Goal: Find contact information: Find contact information

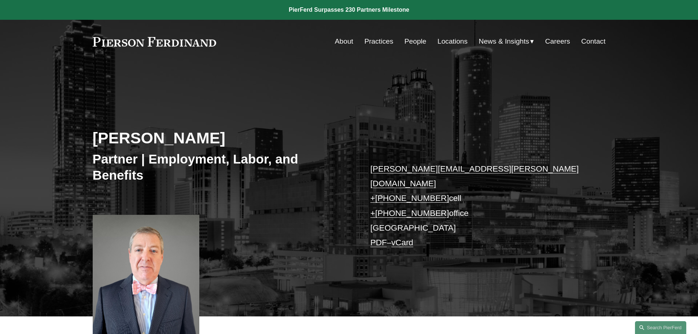
click at [409, 37] on link "People" at bounding box center [416, 41] width 22 height 14
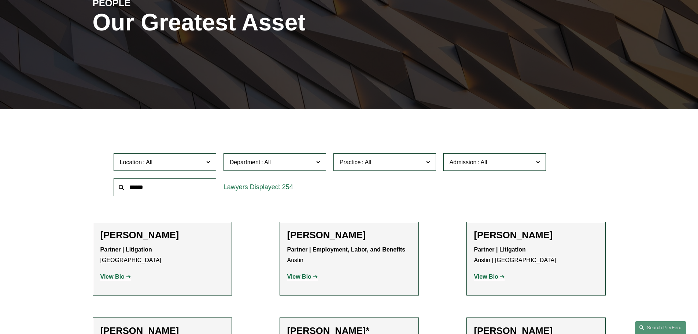
scroll to position [110, 0]
click at [170, 181] on input "text" at bounding box center [165, 188] width 103 height 18
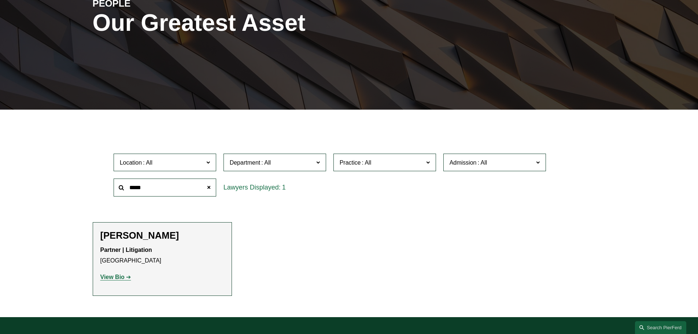
type input "*****"
drag, startPoint x: 101, startPoint y: 234, endPoint x: 161, endPoint y: 235, distance: 59.4
click at [161, 235] on h2 "[PERSON_NAME]" at bounding box center [162, 235] width 124 height 11
copy h2 "[PERSON_NAME]"
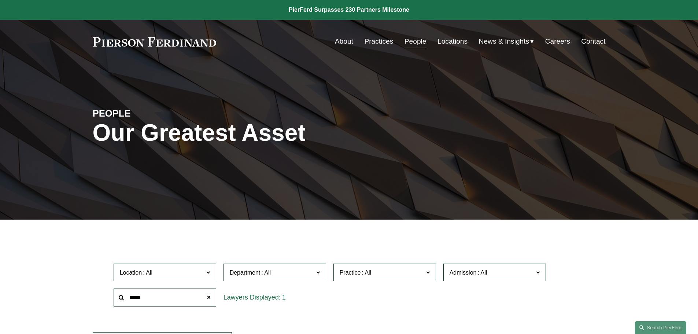
click at [340, 38] on link "About" at bounding box center [344, 41] width 18 height 14
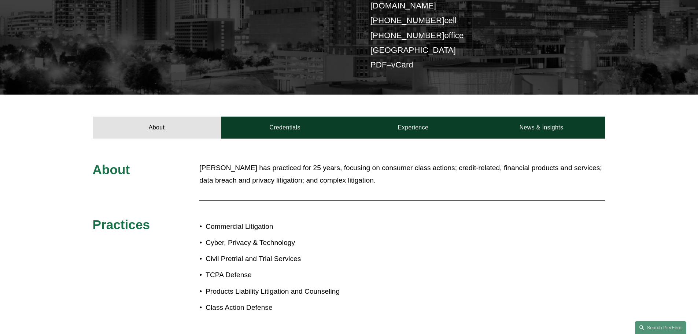
scroll to position [183, 0]
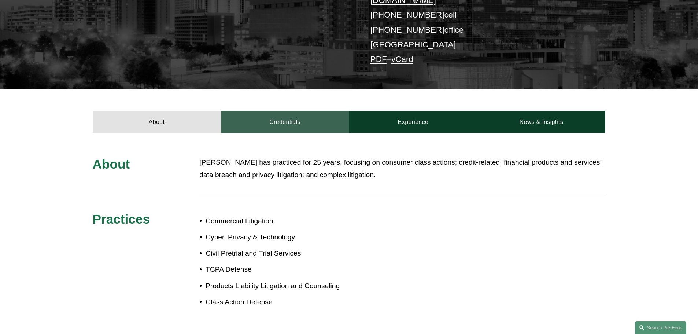
click at [283, 111] on link "Credentials" at bounding box center [285, 122] width 128 height 22
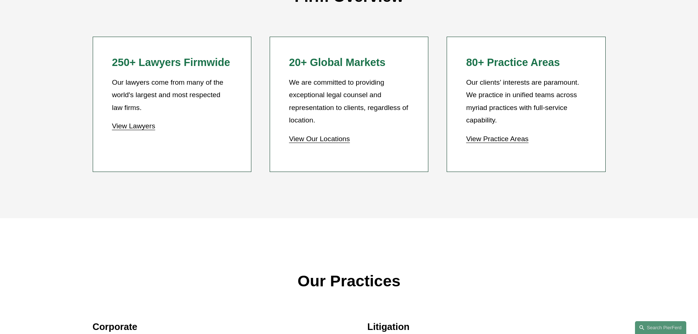
scroll to position [733, 0]
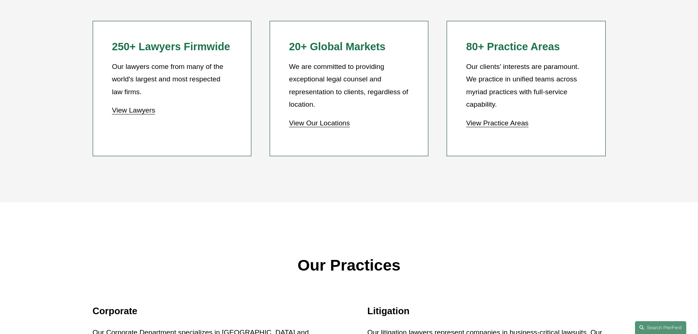
click at [134, 114] on link "View Lawyers" at bounding box center [133, 110] width 43 height 8
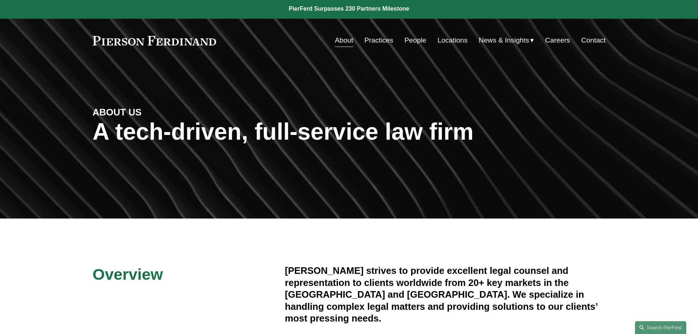
scroll to position [0, 0]
